Goal: Information Seeking & Learning: Learn about a topic

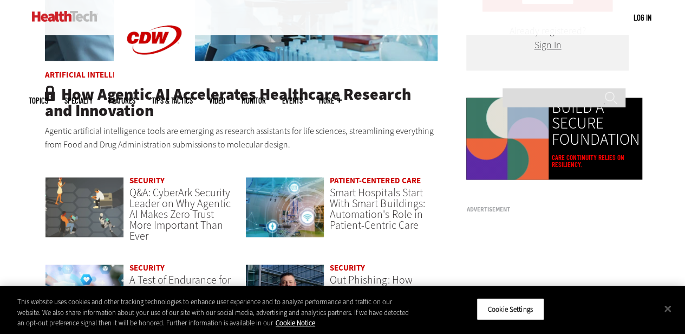
scroll to position [677, 0]
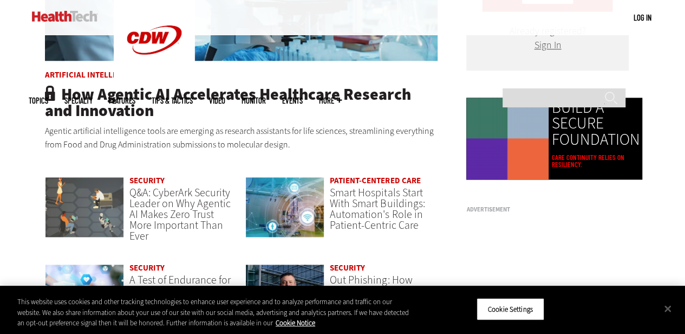
click at [49, 23] on link at bounding box center [65, 16] width 66 height 32
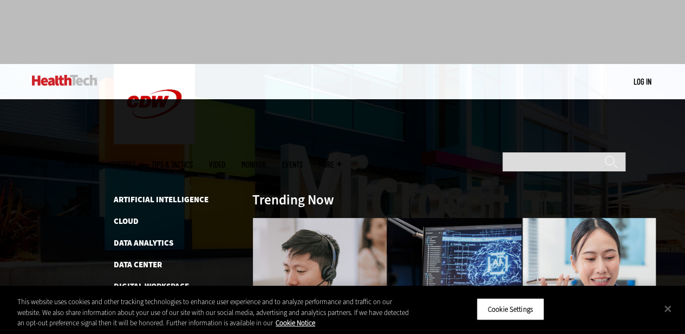
scroll to position [36, 0]
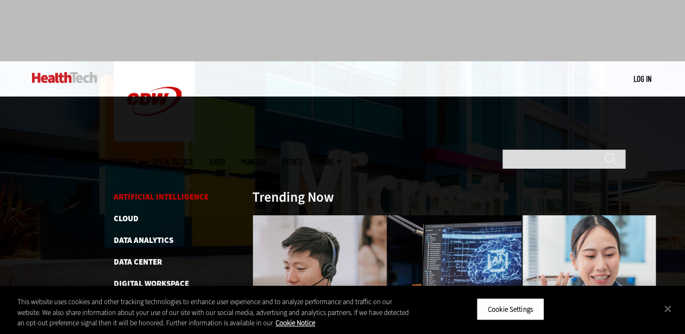
click at [145, 191] on link "Artificial Intelligence" at bounding box center [161, 196] width 95 height 11
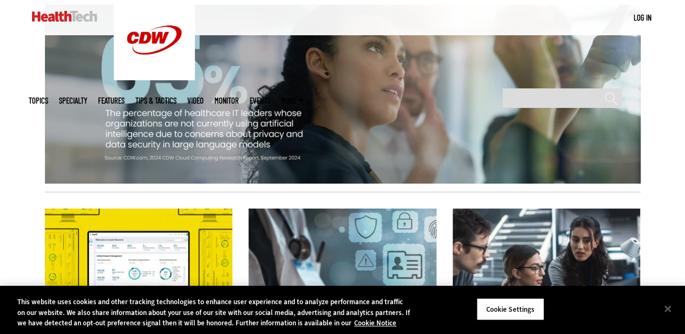
scroll to position [1156, 0]
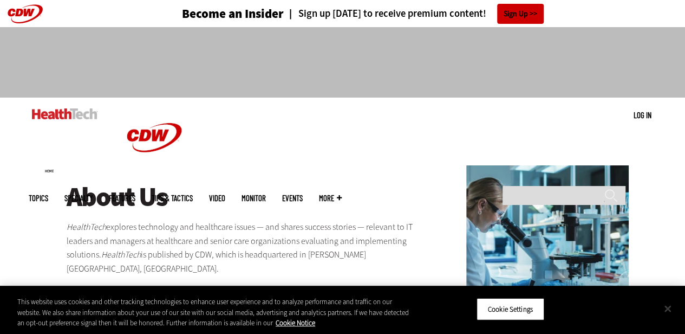
click at [671, 309] on button "Close" at bounding box center [668, 308] width 24 height 24
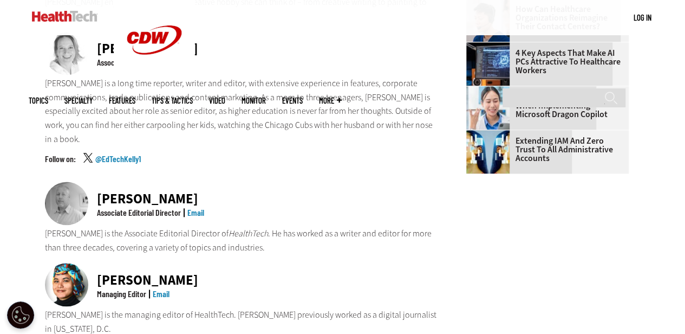
scroll to position [604, 0]
click at [280, 226] on p "Matt McLaughlin is the Associate Editorial Director of HealthTech . He has work…" at bounding box center [241, 240] width 393 height 28
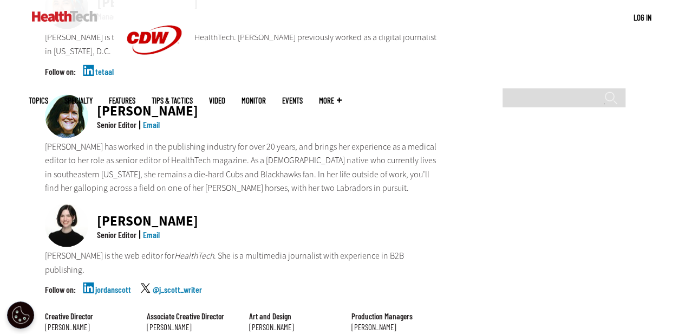
scroll to position [836, 0]
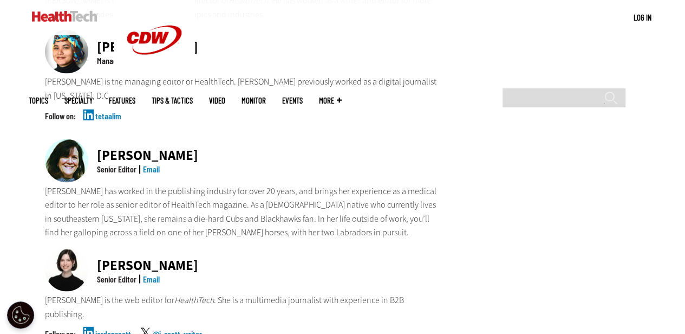
click at [114, 258] on div "Jordan Scott" at bounding box center [147, 265] width 101 height 14
click at [114, 274] on div "Senior Editor" at bounding box center [117, 278] width 40 height 9
click at [130, 148] on div "Jean Dal Porto" at bounding box center [147, 155] width 101 height 14
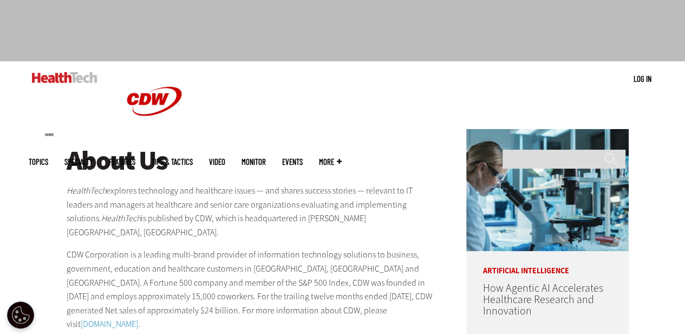
scroll to position [64, 0]
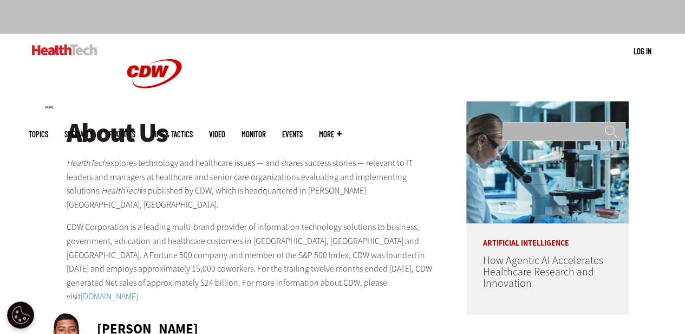
click at [536, 122] on input "Search" at bounding box center [563, 131] width 123 height 19
type input "**********"
click at [604, 125] on input "******" at bounding box center [610, 136] width 13 height 22
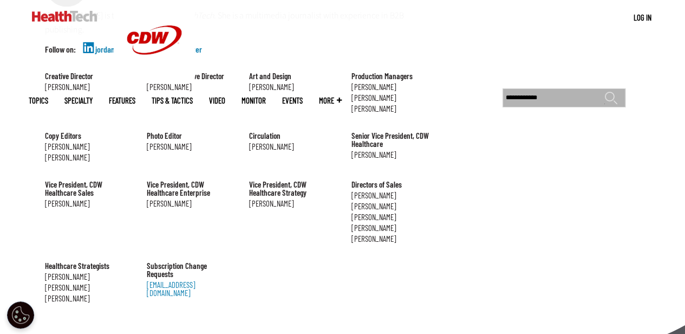
scroll to position [1233, 0]
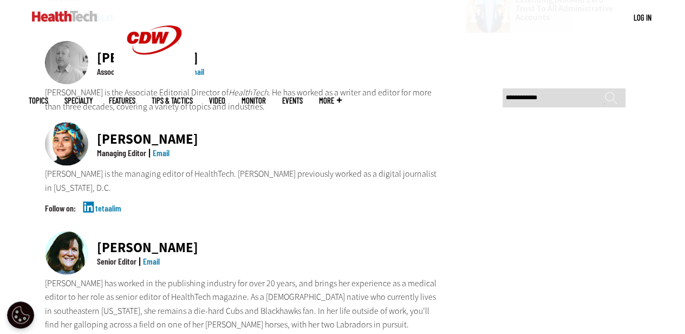
scroll to position [745, 0]
click at [109, 240] on div "[PERSON_NAME]" at bounding box center [147, 247] width 101 height 14
drag, startPoint x: 109, startPoint y: 189, endPoint x: 173, endPoint y: 189, distance: 63.9
click at [173, 240] on div "[PERSON_NAME]" at bounding box center [147, 247] width 101 height 14
copy div "[PERSON_NAME]"
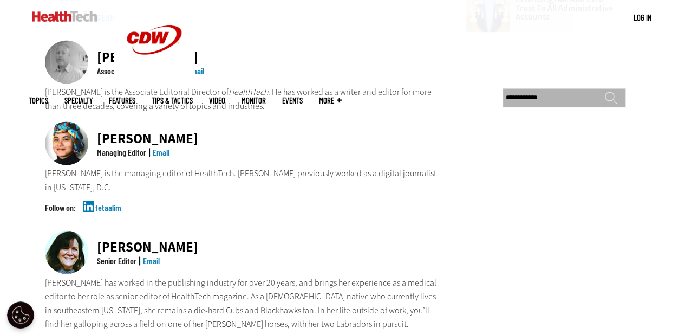
click at [519, 88] on input "**********" at bounding box center [563, 97] width 123 height 19
paste input "**"
type input "**********"
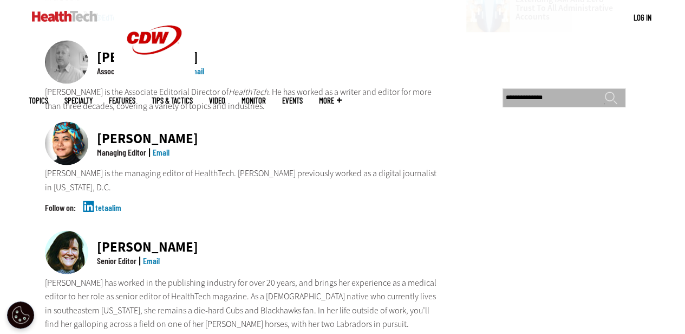
click at [604, 91] on input "******" at bounding box center [610, 102] width 13 height 22
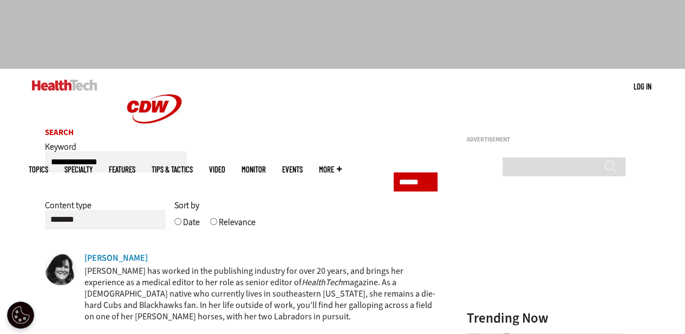
scroll to position [26, 0]
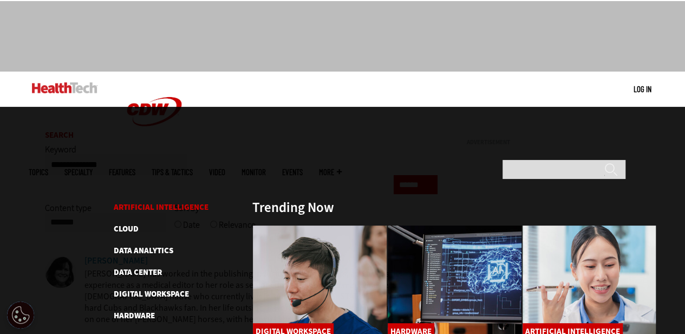
click at [133, 201] on link "Artificial Intelligence" at bounding box center [161, 206] width 95 height 11
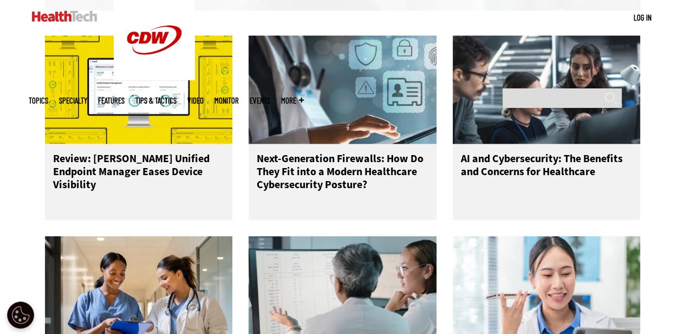
scroll to position [1339, 0]
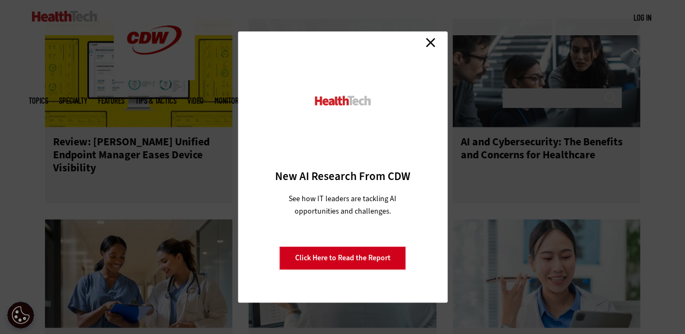
click at [432, 41] on link "Close" at bounding box center [430, 42] width 16 height 16
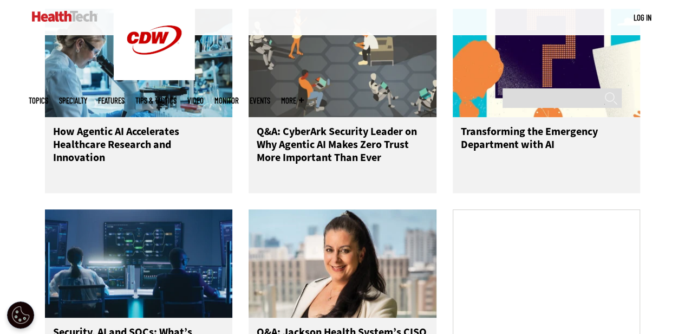
scroll to position [526, 0]
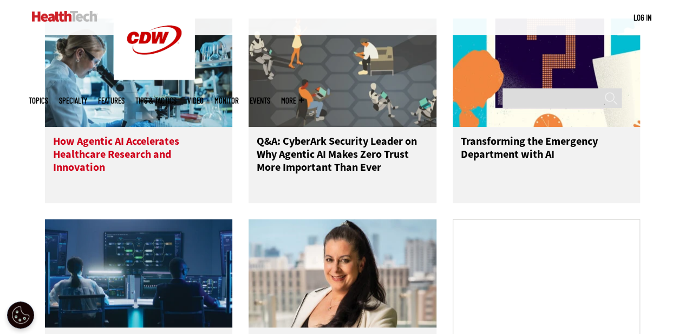
click at [94, 165] on h3 "How Agentic AI Accelerates Healthcare Research and Innovation" at bounding box center [139, 156] width 172 height 43
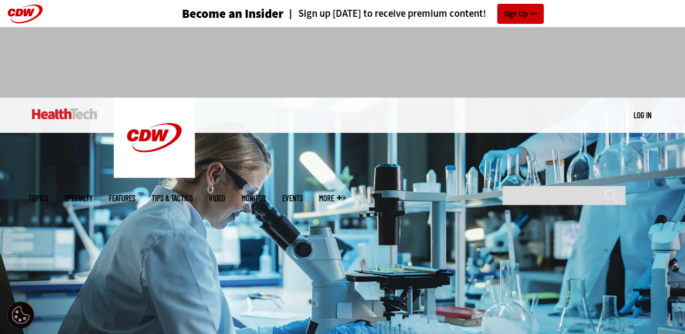
click at [135, 194] on link "Features" at bounding box center [122, 198] width 27 height 8
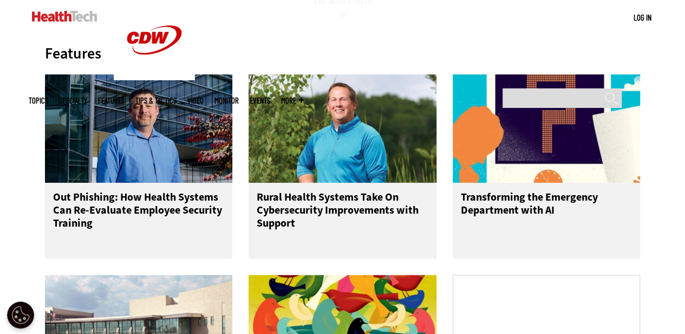
scroll to position [538, 0]
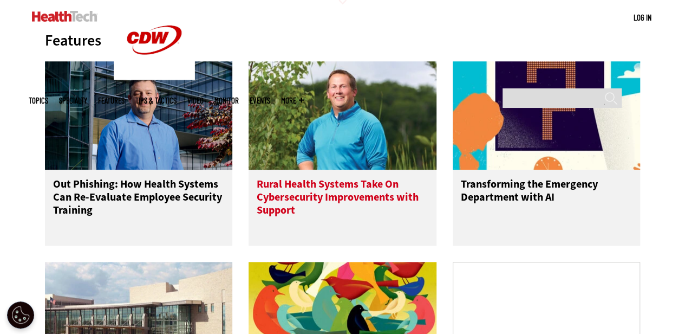
click at [270, 205] on h3 "Rural Health Systems Take On Cybersecurity Improvements with Support" at bounding box center [343, 199] width 172 height 43
